Goal: Go to known website: Access a specific website the user already knows

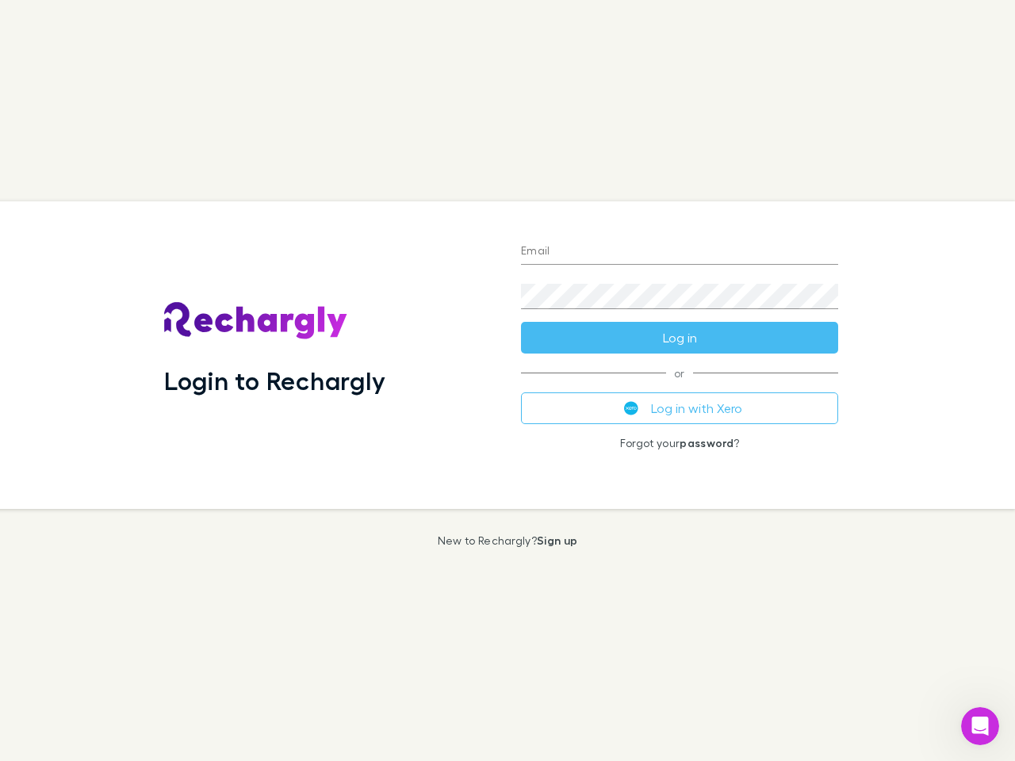
click at [507, 381] on div "Login to Rechargly" at bounding box center [329, 355] width 357 height 308
click at [679, 252] on input "Email" at bounding box center [679, 251] width 317 height 25
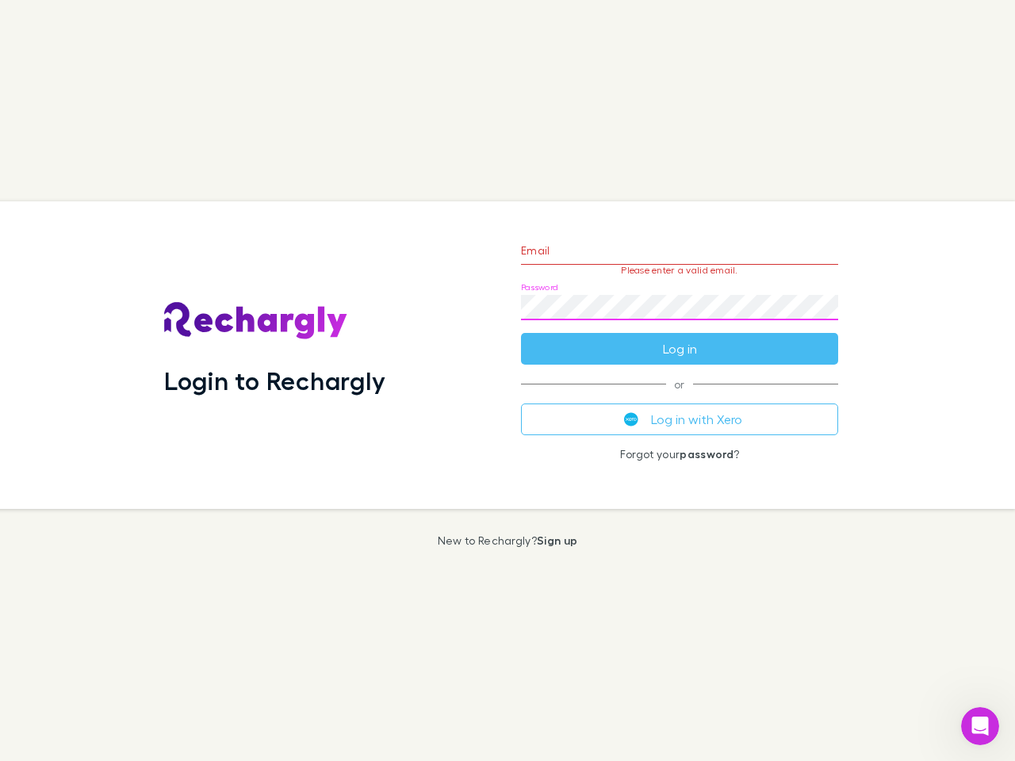
click at [679, 338] on form "Email Please enter a valid email. Password Log in" at bounding box center [679, 296] width 317 height 138
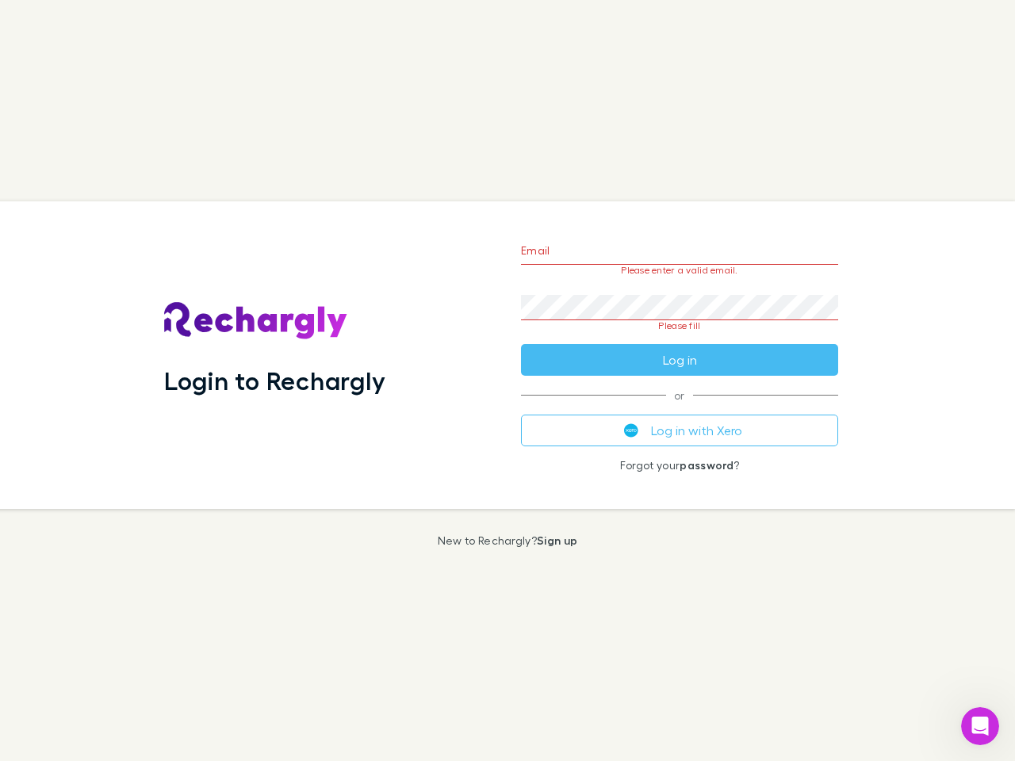
click at [679, 408] on div "Email Please enter a valid email. Password Please fill Log in or Log in with Xe…" at bounding box center [679, 355] width 342 height 308
